Goal: Navigation & Orientation: Go to known website

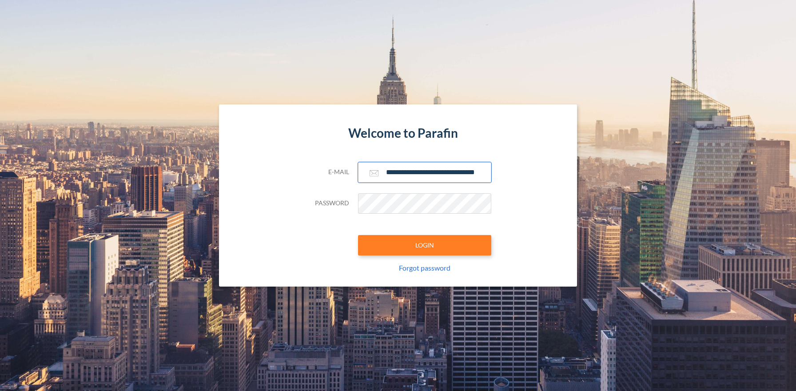
type input "**********"
click at [424, 245] on button "LOGIN" at bounding box center [424, 245] width 133 height 20
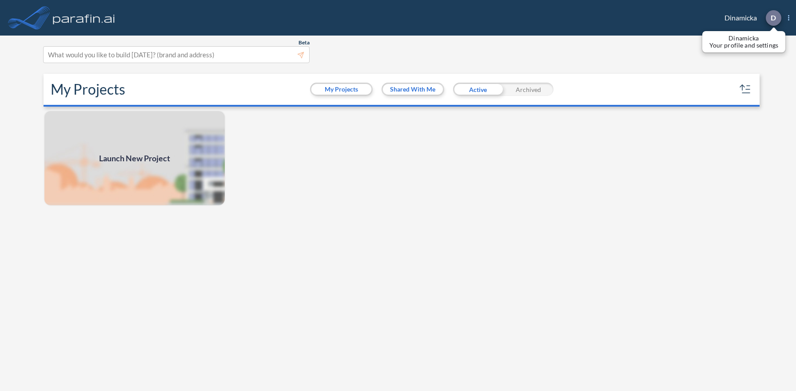
click at [773, 18] on p "D" at bounding box center [773, 18] width 5 height 8
